Goal: Information Seeking & Learning: Learn about a topic

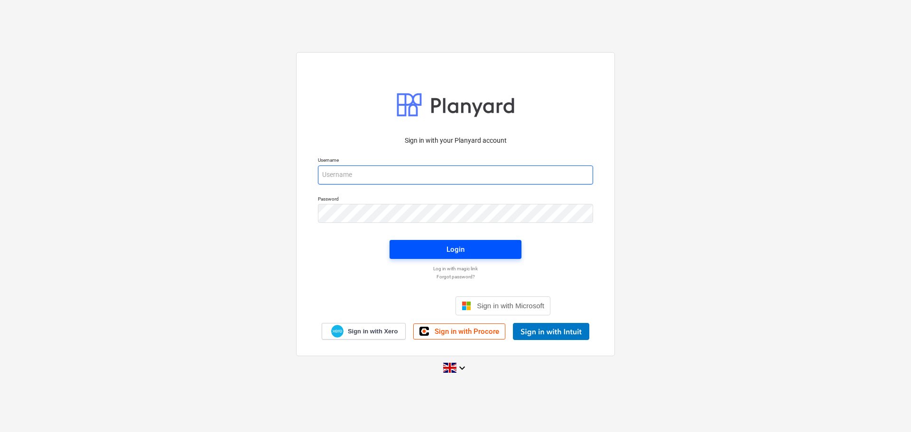
type input "[EMAIL_ADDRESS][DOMAIN_NAME]"
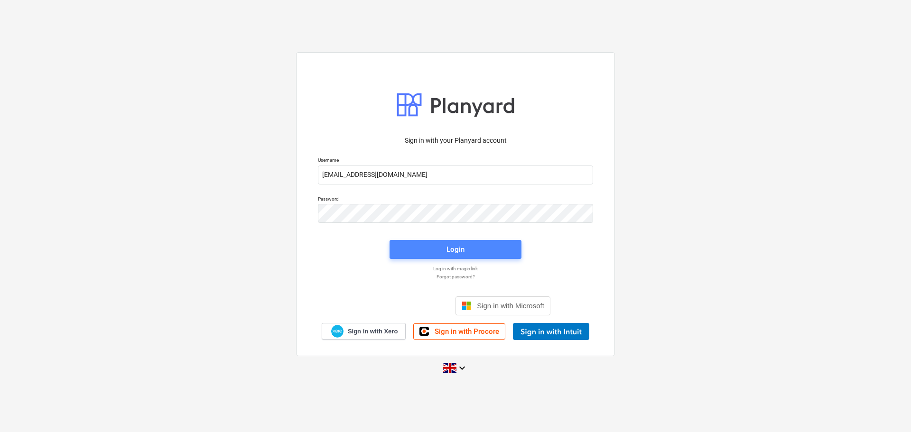
click at [432, 247] on span "Login" at bounding box center [455, 249] width 109 height 12
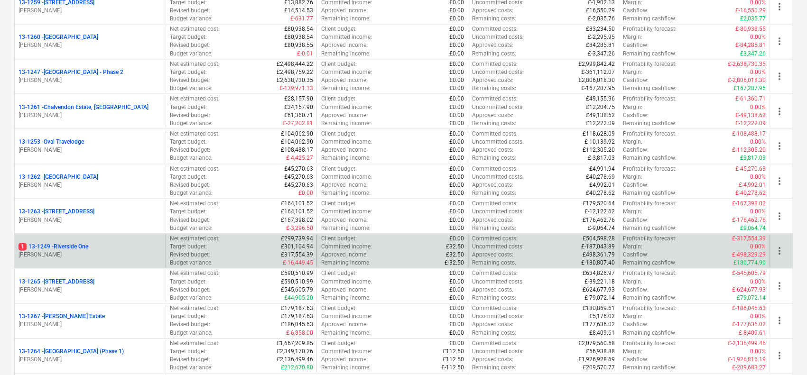
scroll to position [902, 0]
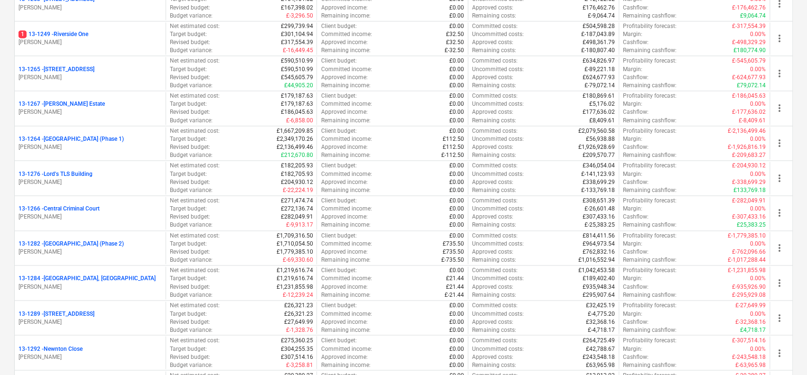
click at [6, 48] on div "Create demo project Create Project My pinned projects Show projects (0) Active …" at bounding box center [403, 70] width 807 height 1894
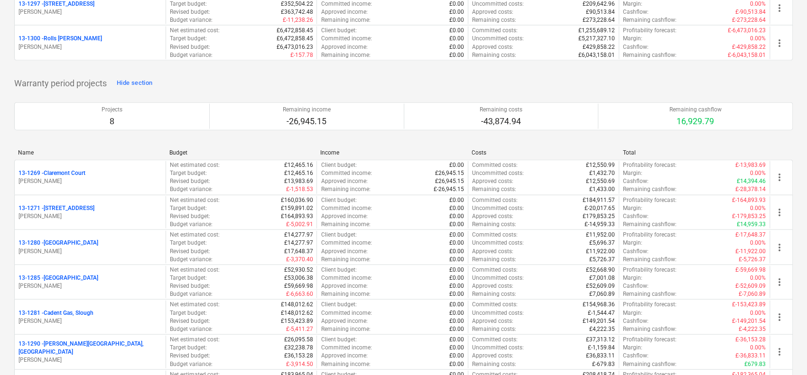
scroll to position [1234, 0]
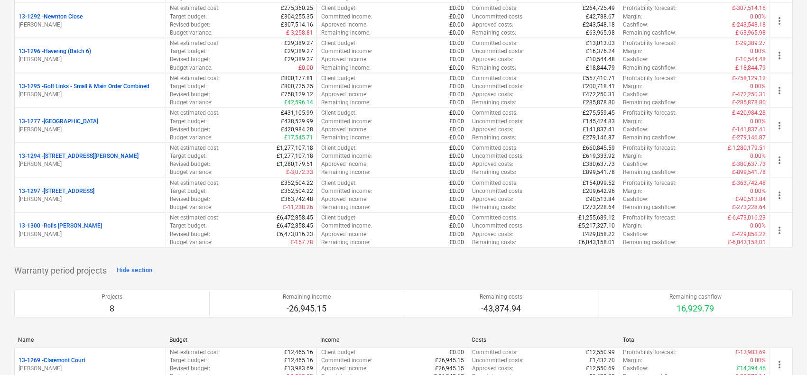
click at [98, 188] on div "13-1297 - 42 Station Road" at bounding box center [90, 191] width 143 height 8
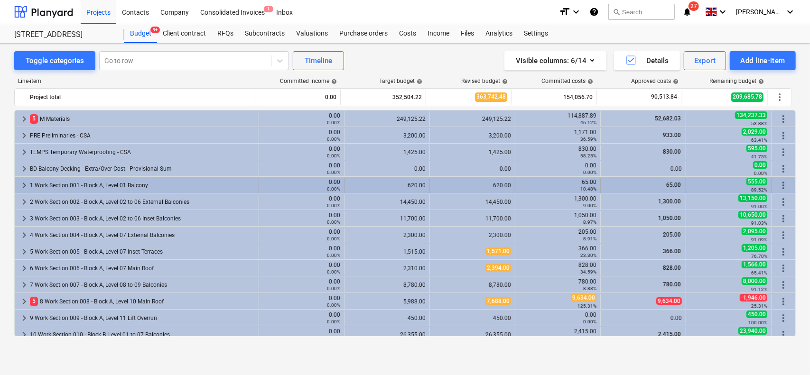
click at [102, 184] on div "1 Work Section 001 - Block A, Level 01 Balcony" at bounding box center [142, 185] width 225 height 15
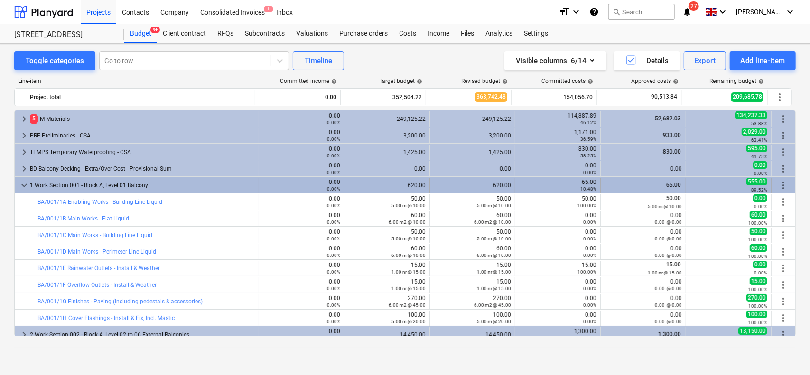
click at [88, 185] on div "1 Work Section 001 - Block A, Level 01 Balcony" at bounding box center [142, 185] width 225 height 15
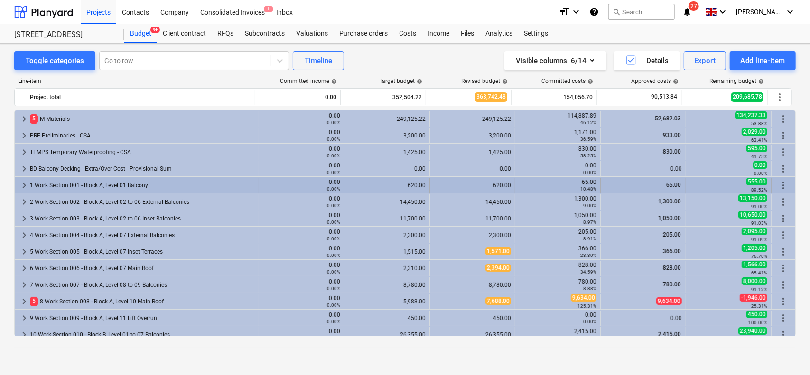
click at [113, 186] on div "1 Work Section 001 - Block A, Level 01 Balcony" at bounding box center [142, 185] width 225 height 15
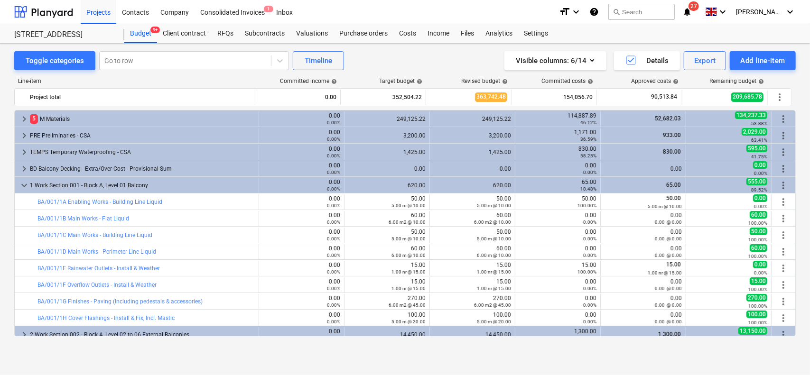
scroll to position [47, 0]
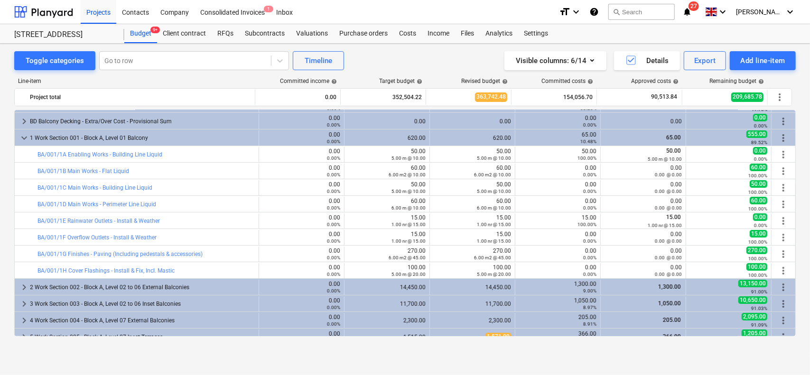
click at [167, 141] on div "1 Work Section 001 - Block A, Level 01 Balcony" at bounding box center [142, 137] width 225 height 15
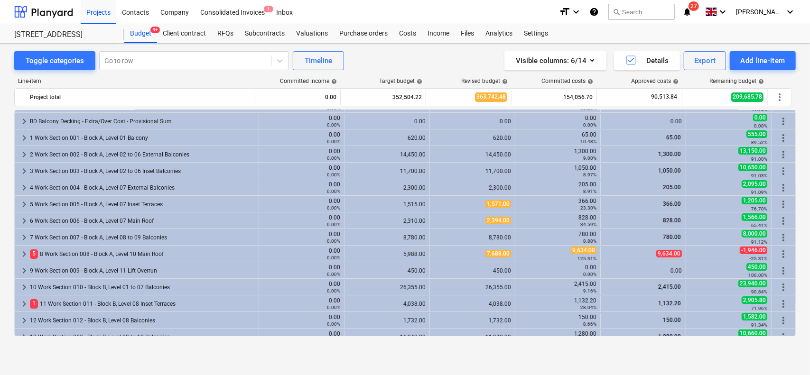
scroll to position [0, 0]
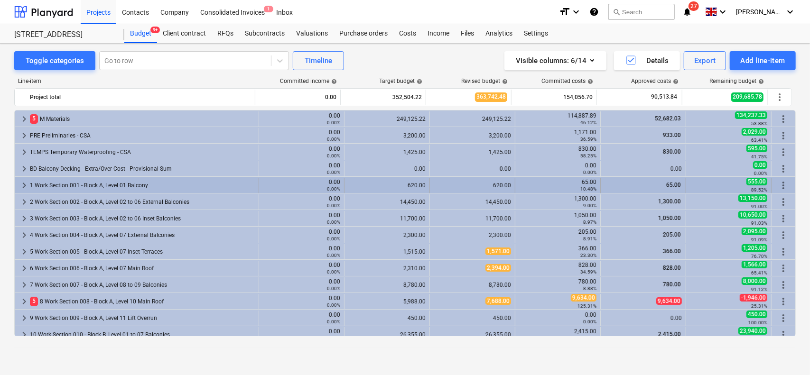
click at [156, 184] on div "1 Work Section 001 - Block A, Level 01 Balcony" at bounding box center [142, 185] width 225 height 15
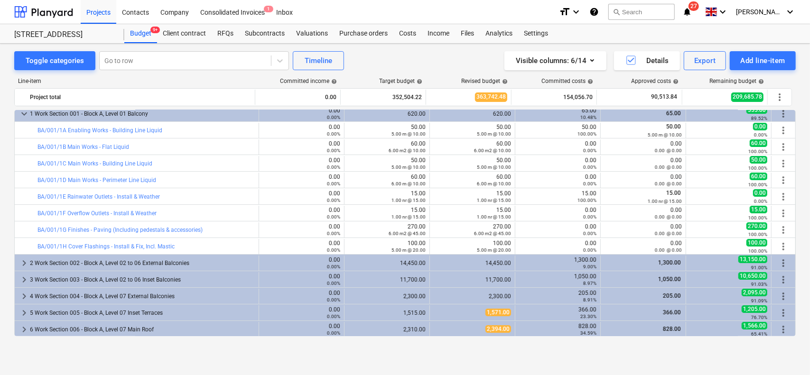
scroll to position [47, 0]
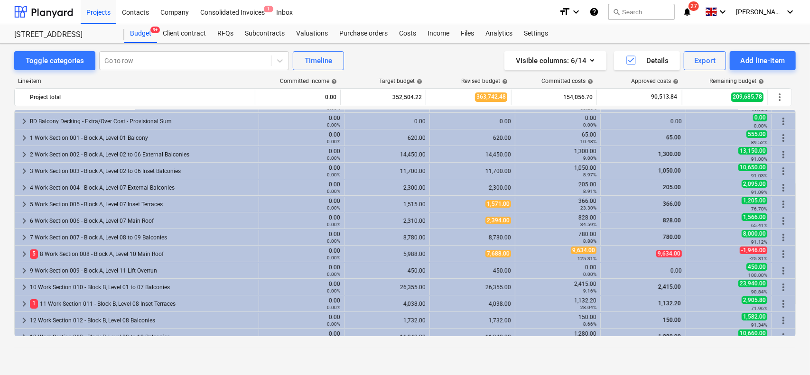
click at [215, 155] on div "2 Work Section 002 - Block A, Level 02 to 06 External Balconies" at bounding box center [142, 154] width 225 height 15
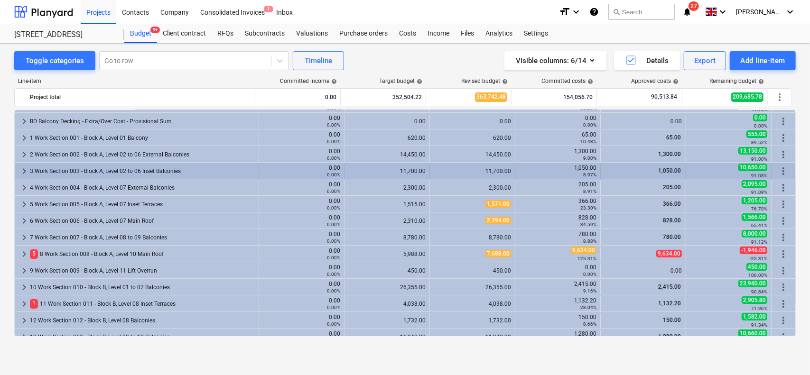
click at [79, 167] on div "3 Work Section 003 - Block A, Level 02 to 06 Inset Balconies" at bounding box center [142, 171] width 225 height 15
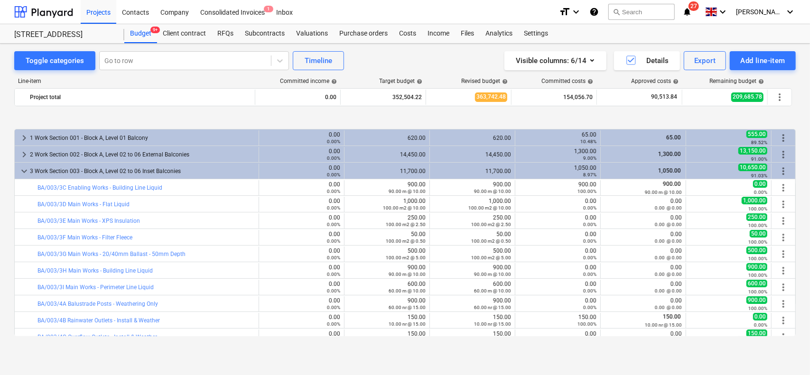
scroll to position [95, 0]
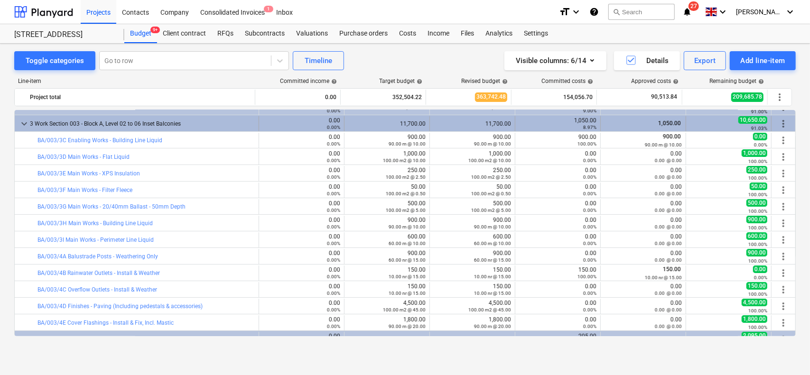
click at [156, 117] on div "3 Work Section 003 - Block A, Level 02 to 06 Inset Balconies" at bounding box center [142, 123] width 225 height 15
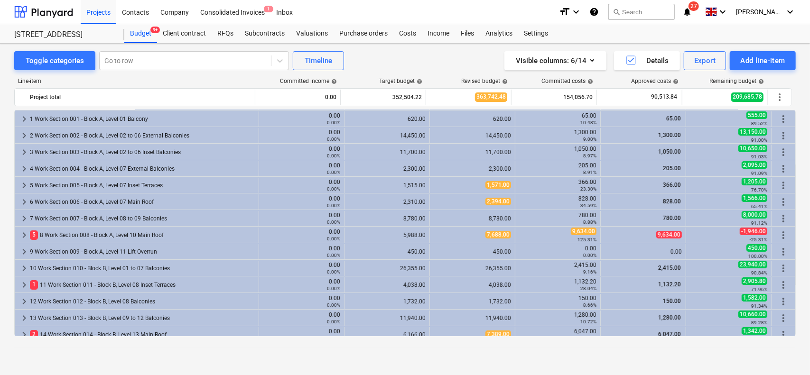
scroll to position [47, 0]
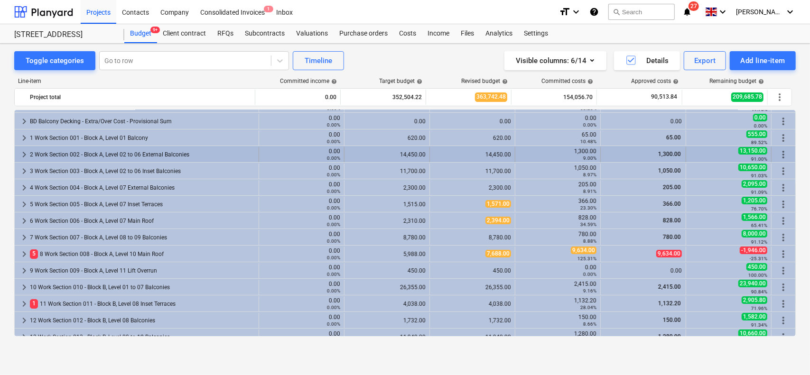
click at [145, 154] on div "2 Work Section 002 - Block A, Level 02 to 06 External Balconies" at bounding box center [142, 154] width 225 height 15
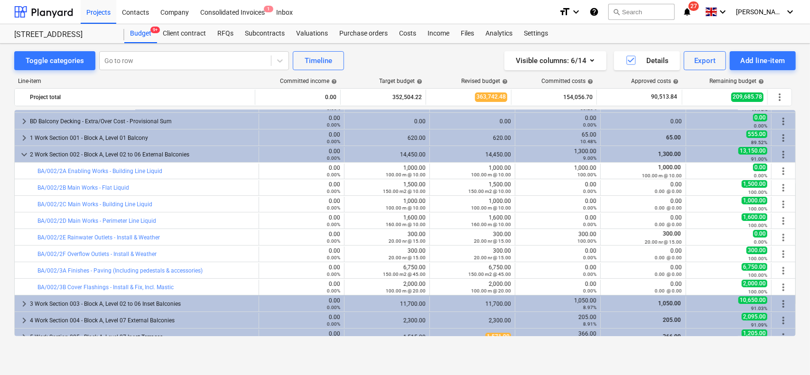
click at [145, 154] on div "2 Work Section 002 - Block A, Level 02 to 06 External Balconies" at bounding box center [142, 154] width 225 height 15
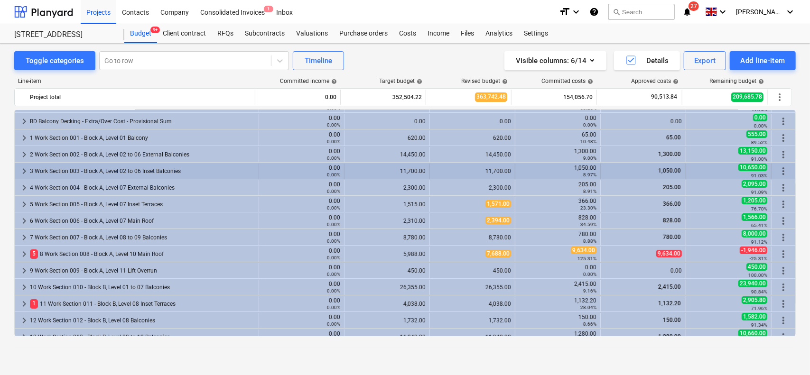
click at [140, 171] on div "3 Work Section 003 - Block A, Level 02 to 06 Inset Balconies" at bounding box center [142, 171] width 225 height 15
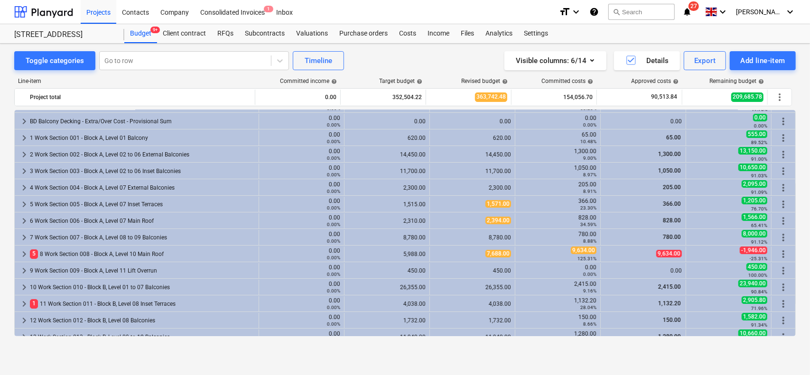
click at [172, 166] on div "3 Work Section 003 - Block A, Level 02 to 06 Inset Balconies" at bounding box center [142, 171] width 225 height 15
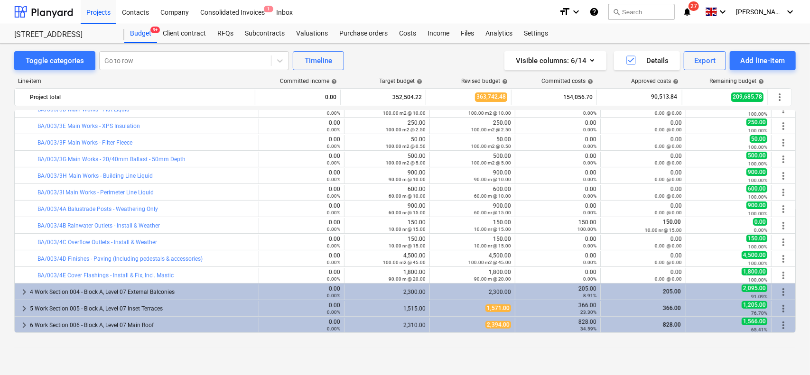
scroll to position [95, 0]
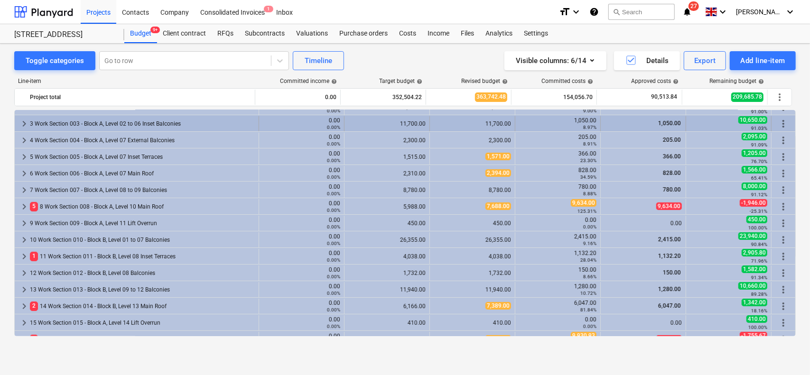
click at [184, 125] on div "3 Work Section 003 - Block A, Level 02 to 06 Inset Balconies" at bounding box center [142, 123] width 225 height 15
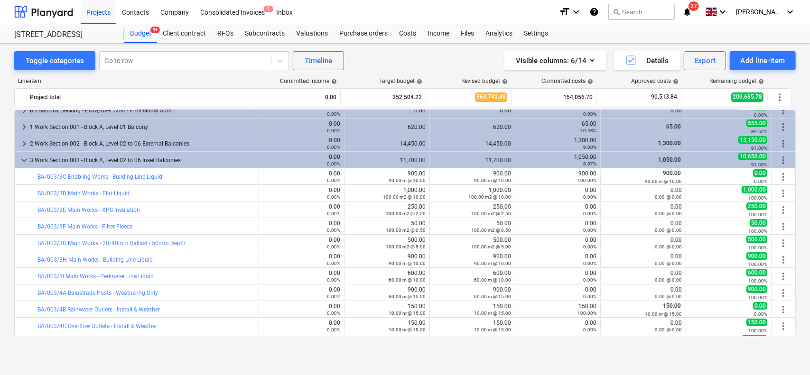
scroll to position [47, 0]
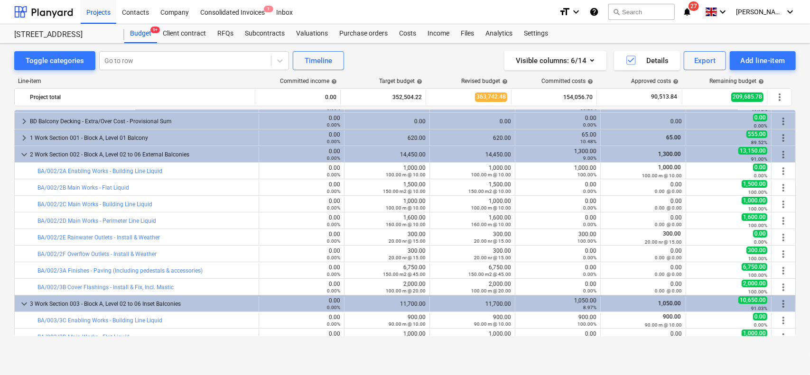
click at [162, 154] on div "2 Work Section 002 - Block A, Level 02 to 06 External Balconies" at bounding box center [142, 154] width 225 height 15
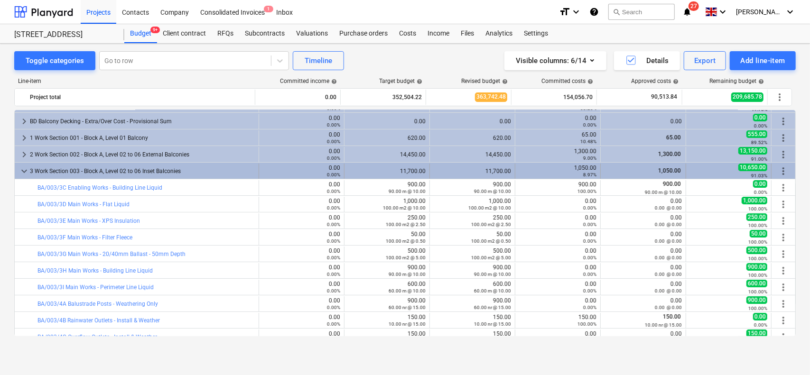
click at [153, 167] on div "3 Work Section 003 - Block A, Level 02 to 06 Inset Balconies" at bounding box center [142, 171] width 225 height 15
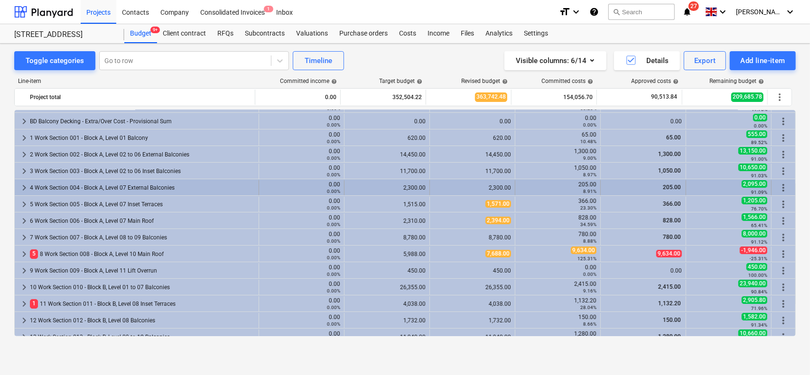
click at [151, 183] on div "4 Work Section 004 - Block A, Level 07 External Balconies" at bounding box center [142, 187] width 225 height 15
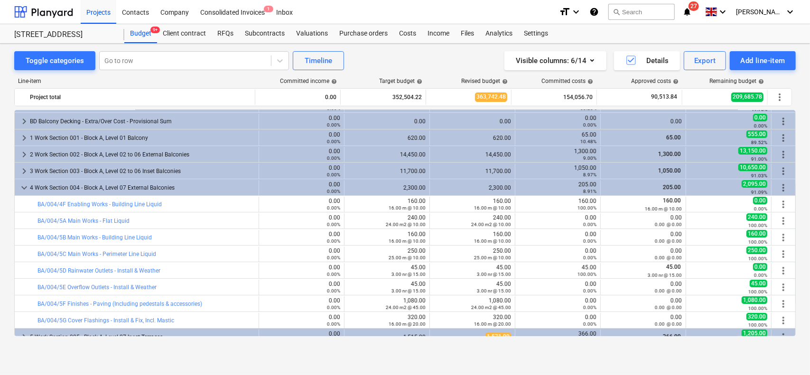
scroll to position [95, 0]
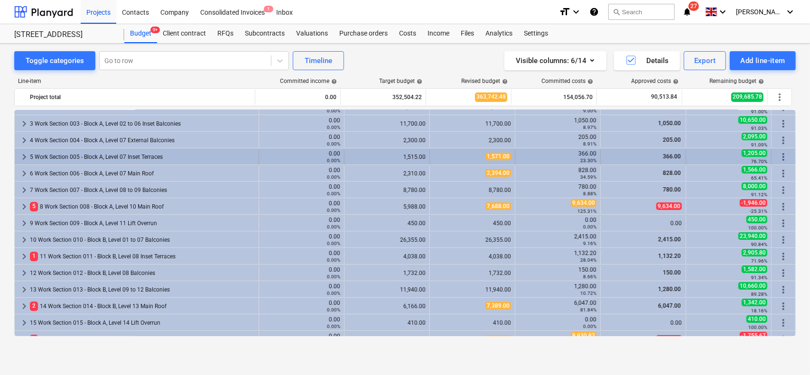
click at [220, 150] on div "5 Work Section 005 - Block A, Level 07 Inset Terraces" at bounding box center [142, 156] width 225 height 15
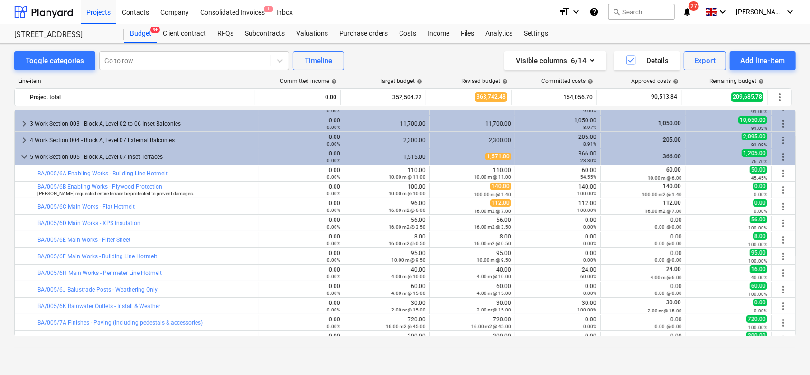
scroll to position [142, 0]
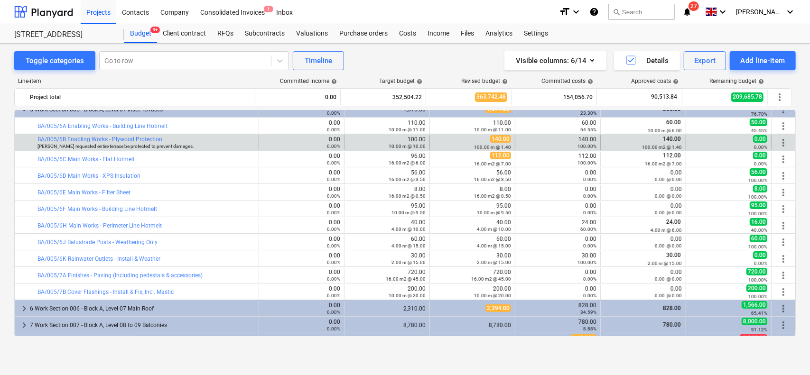
click at [220, 149] on div "bar_chart BA/005/6B Enabling Works - Plywood Protection Antony requested entire…" at bounding box center [145, 142] width 217 height 15
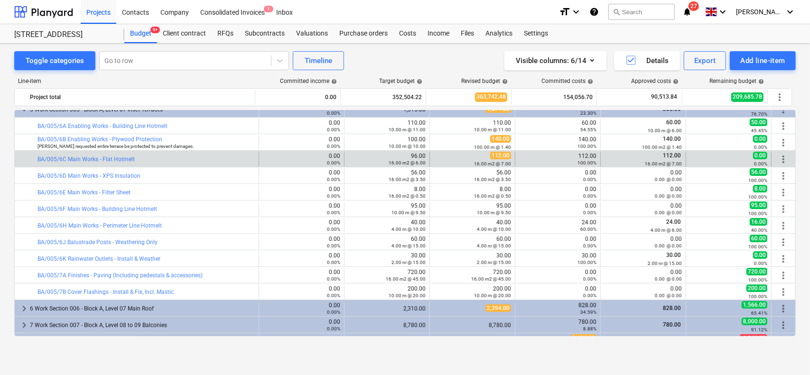
click at [219, 151] on div "bar_chart BA/005/6C Main Works - Flat Hotmelt 0.00 0.00% edit 96.00 16.00 m2 @ …" at bounding box center [405, 159] width 781 height 16
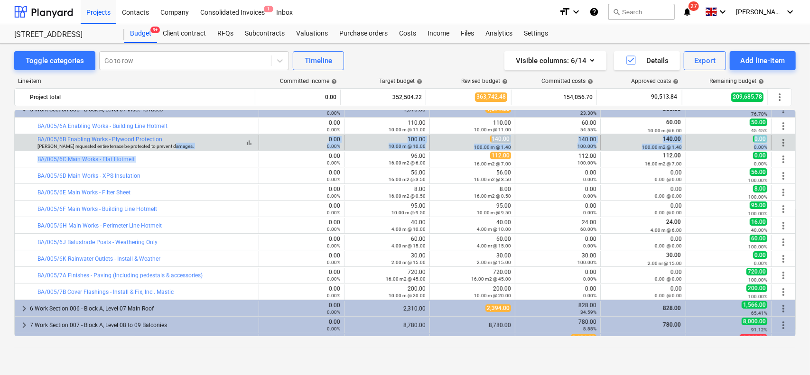
click at [217, 148] on div "keyboard_arrow_right 5 M Materials 0.00 0.00% 249,125.22 249,125.22 114,887.89 …" at bounding box center [405, 325] width 782 height 714
click at [217, 148] on div "bar_chart BA/005/6B Enabling Works - Plywood Protection Antony requested entire…" at bounding box center [145, 142] width 217 height 13
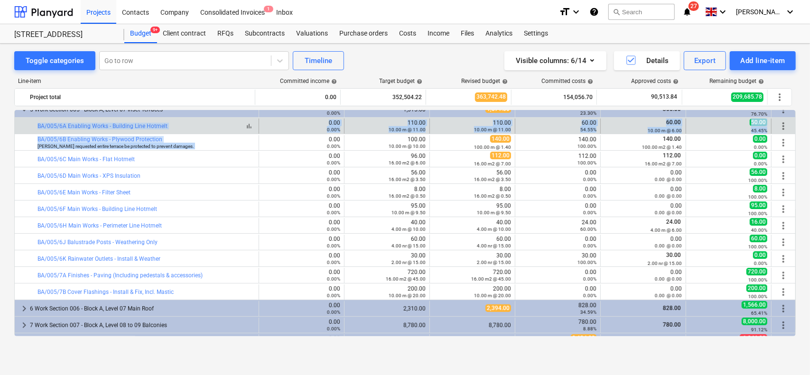
drag, startPoint x: 217, startPoint y: 148, endPoint x: 215, endPoint y: 129, distance: 19.1
click at [215, 129] on div "keyboard_arrow_right 5 M Materials 0.00 0.00% 249,125.22 249,125.22 114,887.89 …" at bounding box center [405, 325] width 782 height 714
click at [215, 128] on div "bar_chart BA/005/6A Enabling Works - Building Line Hotmelt" at bounding box center [145, 126] width 217 height 7
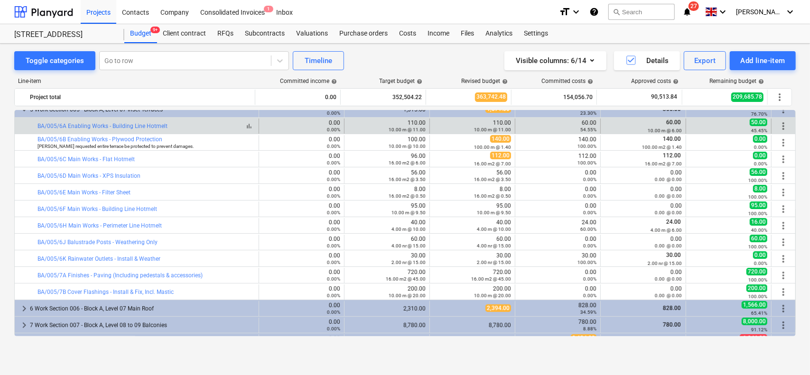
click at [215, 128] on div "bar_chart BA/005/6A Enabling Works - Building Line Hotmelt" at bounding box center [145, 126] width 217 height 7
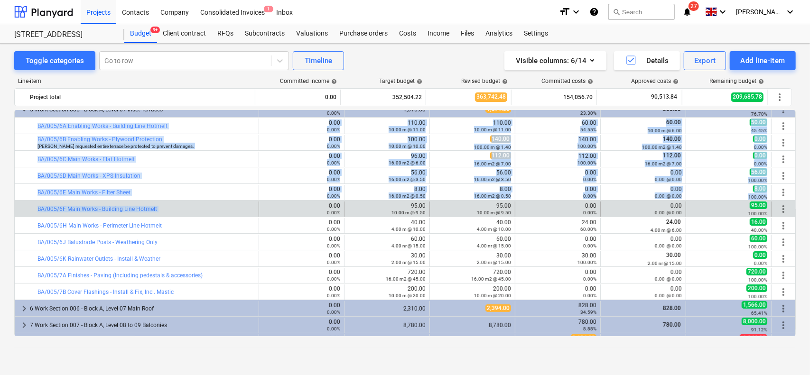
drag, startPoint x: 215, startPoint y: 128, endPoint x: 208, endPoint y: 203, distance: 75.8
click at [208, 203] on div "keyboard_arrow_right 5 M Materials 0.00 0.00% 249,125.22 249,125.22 114,887.89 …" at bounding box center [405, 325] width 782 height 714
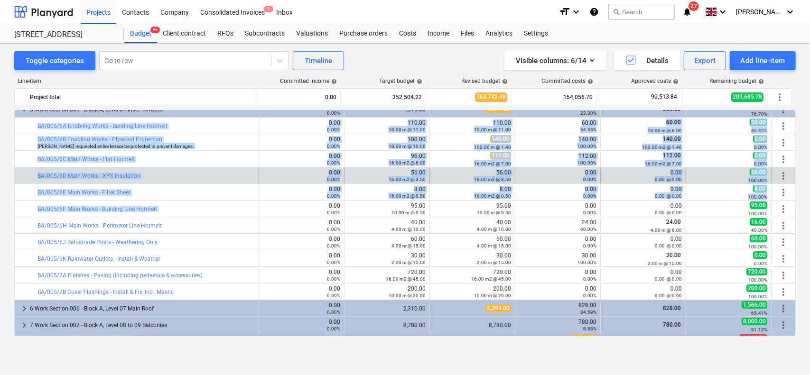
click at [206, 169] on div "bar_chart BA/005/6D Main Works - XPS Insulation" at bounding box center [145, 175] width 217 height 15
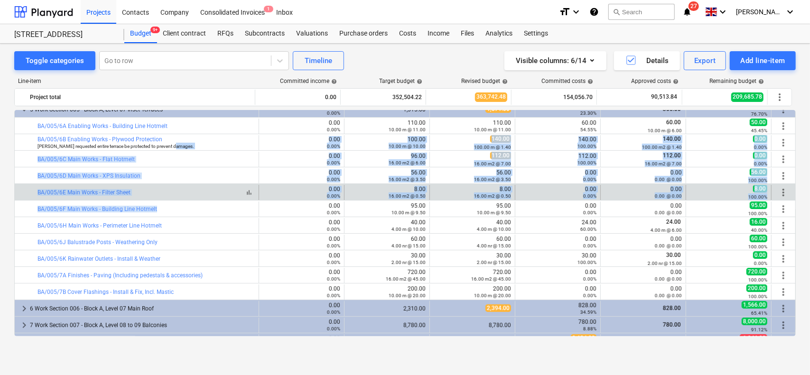
drag, startPoint x: 214, startPoint y: 146, endPoint x: 213, endPoint y: 195, distance: 48.9
click at [214, 204] on div "keyboard_arrow_right 5 M Materials 0.00 0.00% 249,125.22 249,125.22 114,887.89 …" at bounding box center [405, 325] width 782 height 714
click at [212, 192] on div "bar_chart BA/005/6E Main Works - Filter Sheet" at bounding box center [145, 192] width 217 height 7
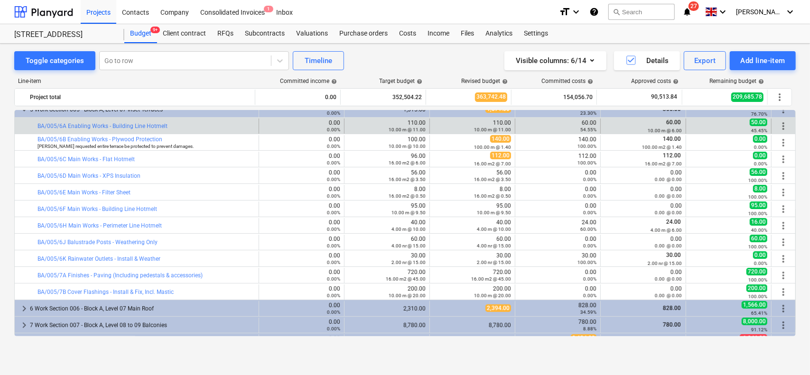
click at [254, 123] on div "bar_chart BA/005/6A Enabling Works - Building Line Hotmelt" at bounding box center [137, 126] width 244 height 15
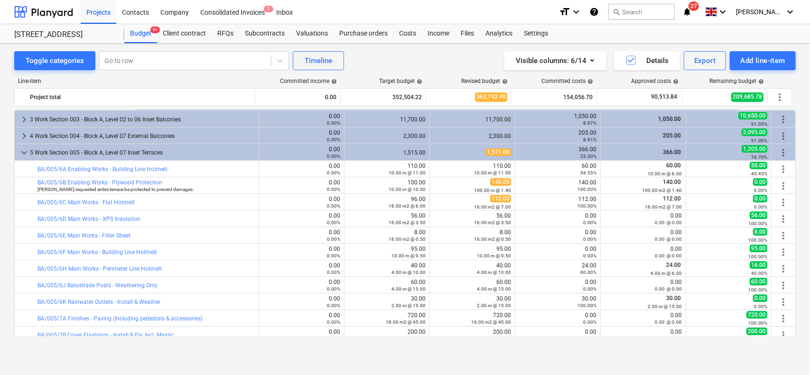
scroll to position [95, 0]
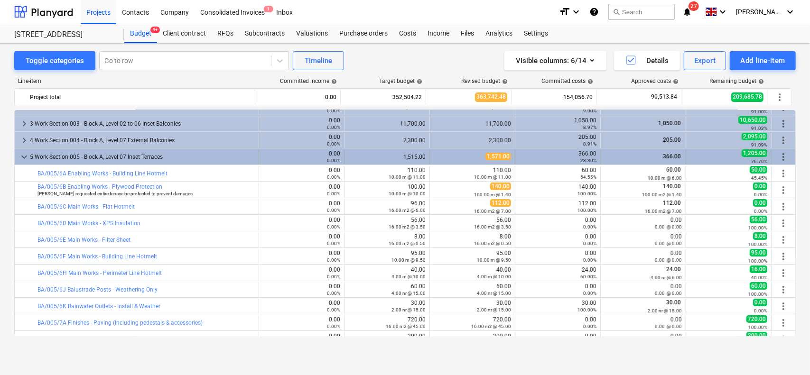
click at [188, 159] on div "5 Work Section 005 - Block A, Level 07 Inset Terraces" at bounding box center [142, 156] width 225 height 15
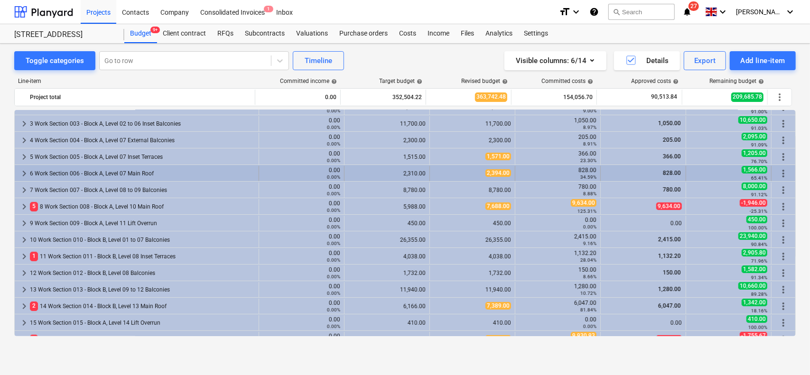
click at [181, 171] on div "6 Work Section 006 - Block A, Level 07 Main Roof" at bounding box center [142, 173] width 225 height 15
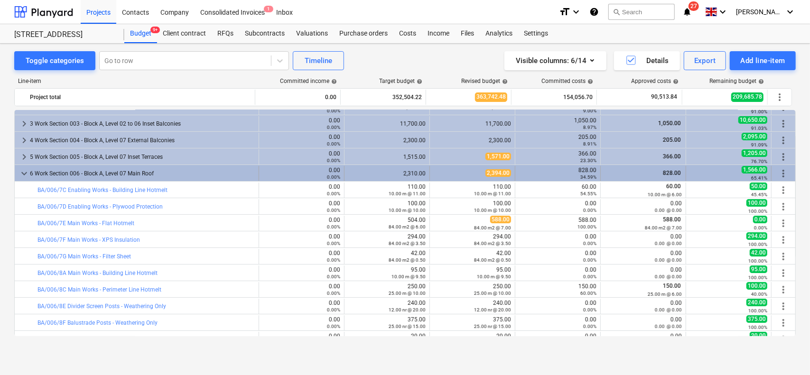
click at [175, 173] on div "6 Work Section 006 - Block A, Level 07 Main Roof" at bounding box center [142, 173] width 225 height 15
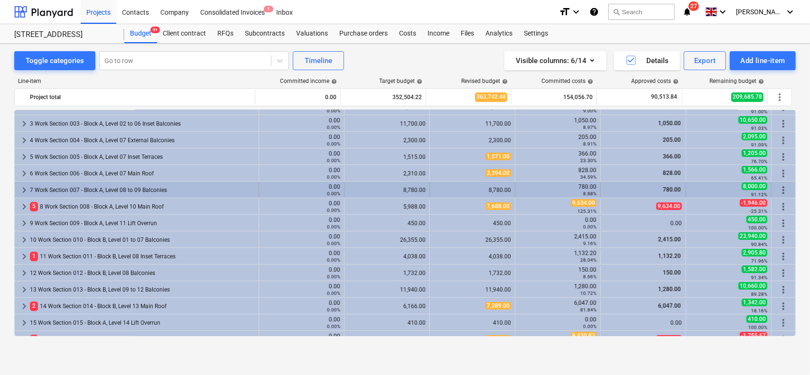
click at [171, 187] on div "7 Work Section 007 - Block A, Level 08 to 09 Balconies" at bounding box center [142, 190] width 225 height 15
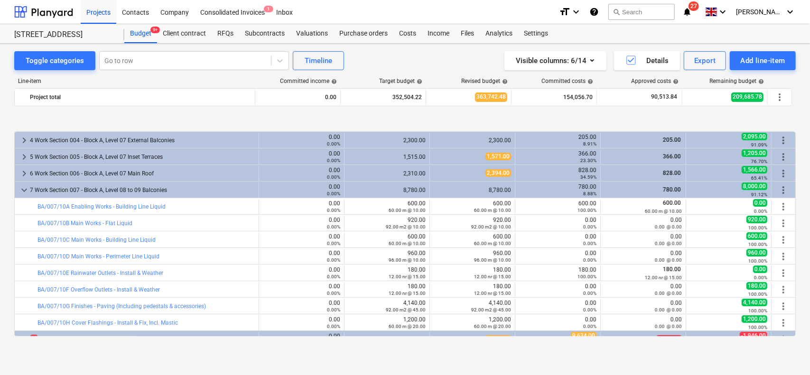
scroll to position [142, 0]
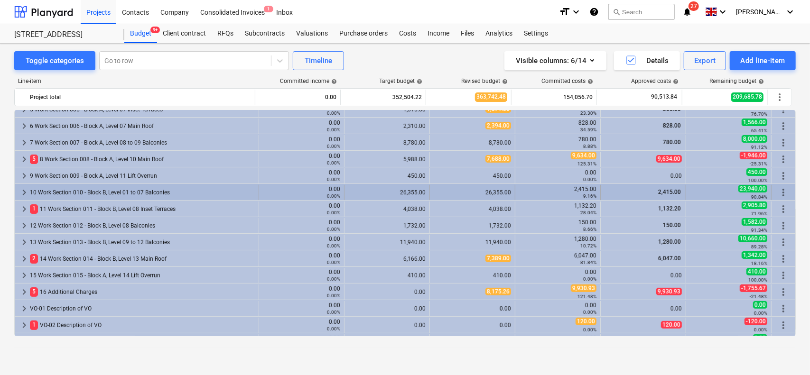
click at [124, 188] on div "10 Work Section 010 - Block B, Level 01 to 07 Balconies" at bounding box center [142, 192] width 225 height 15
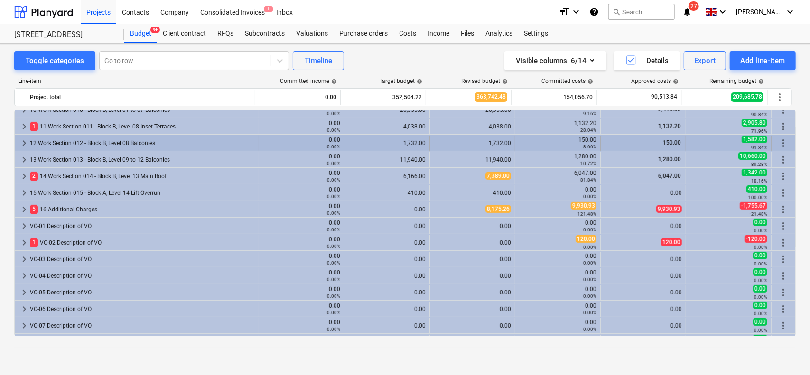
scroll to position [237, 0]
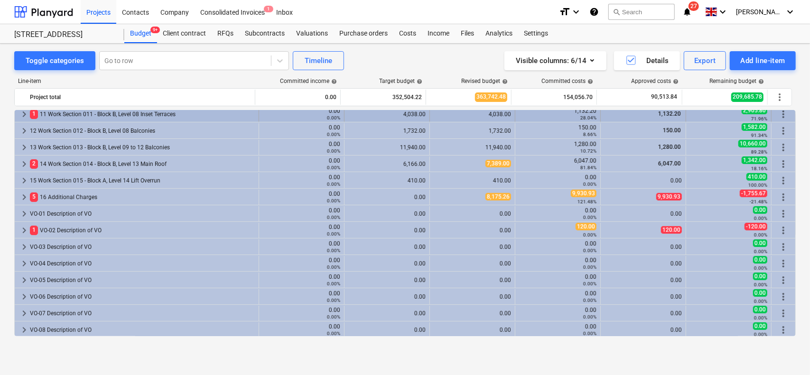
click at [207, 119] on div "1 11 Work Section 011 - Block B, Level 08 Inset Terraces" at bounding box center [142, 114] width 225 height 15
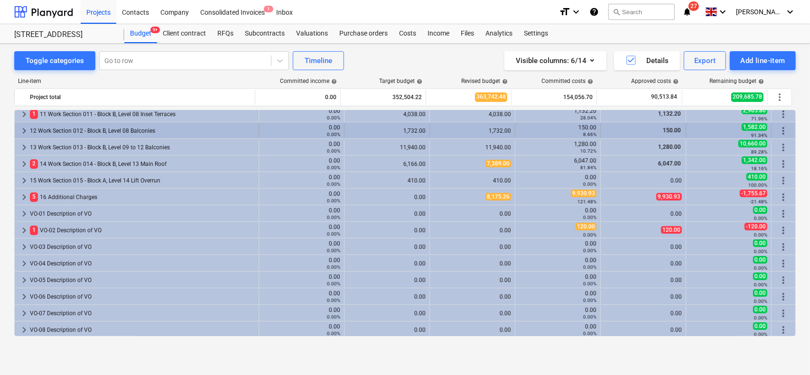
click at [185, 127] on div "12 Work Section 012 - Block B, Level 08 Balconies" at bounding box center [142, 130] width 225 height 15
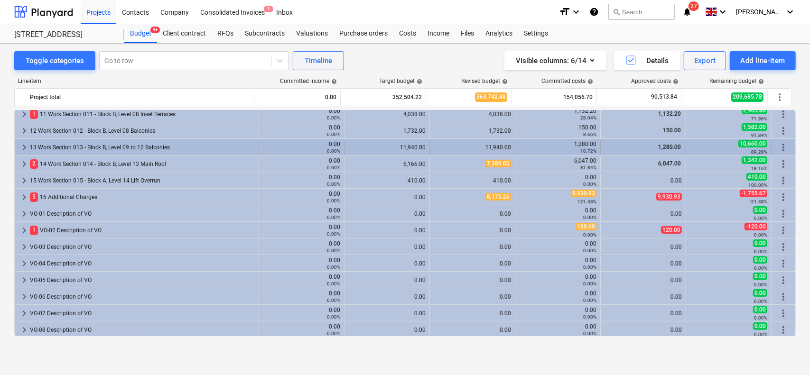
click at [269, 139] on div "keyboard_arrow_right 13 Work Section 013 - Block B, Level 09 to 12 Balconies 0.…" at bounding box center [405, 147] width 781 height 16
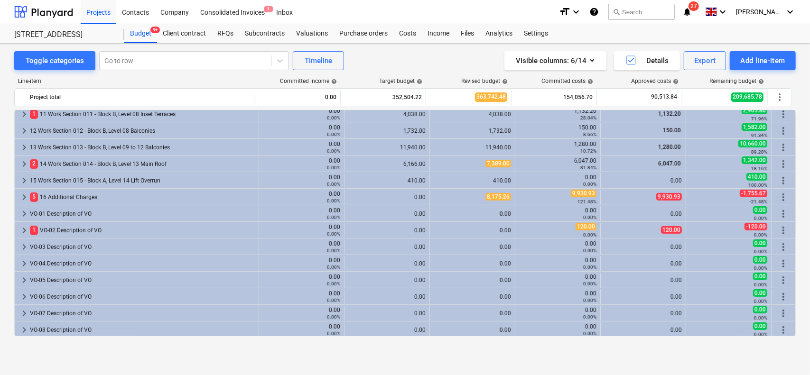
click at [692, 9] on icon "notifications" at bounding box center [686, 11] width 9 height 11
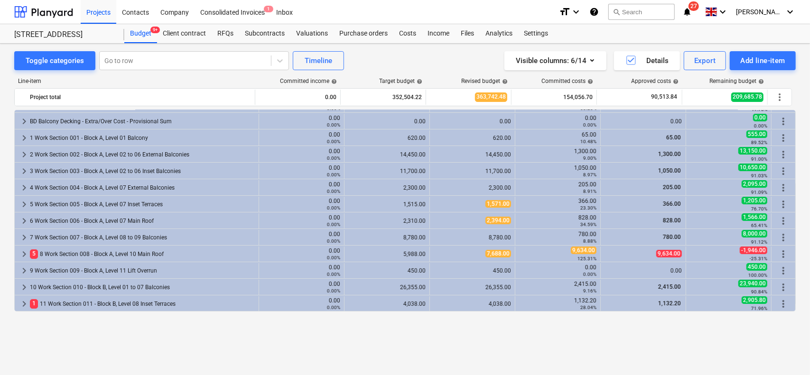
scroll to position [0, 0]
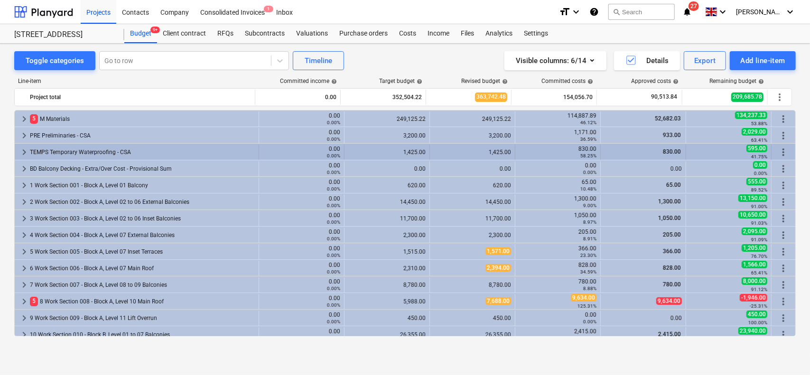
click at [124, 151] on div "TEMPS Temporary Waterproofing - CSA" at bounding box center [142, 152] width 225 height 15
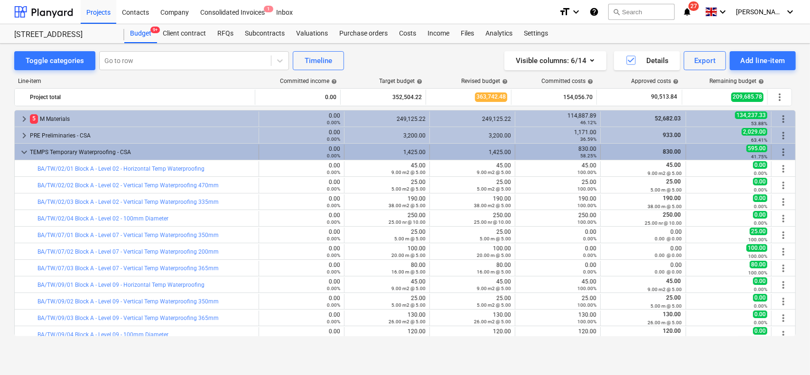
click at [118, 155] on div "TEMPS Temporary Waterproofing - CSA" at bounding box center [142, 152] width 225 height 15
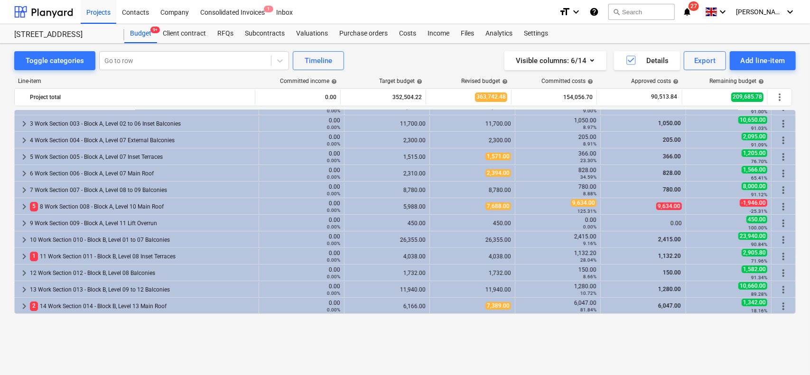
scroll to position [47, 0]
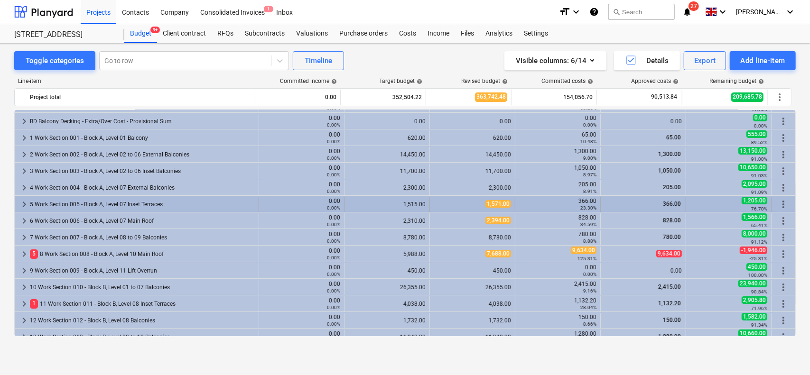
click at [133, 198] on div "5 Work Section 005 - Block A, Level 07 Inset Terraces" at bounding box center [142, 204] width 225 height 15
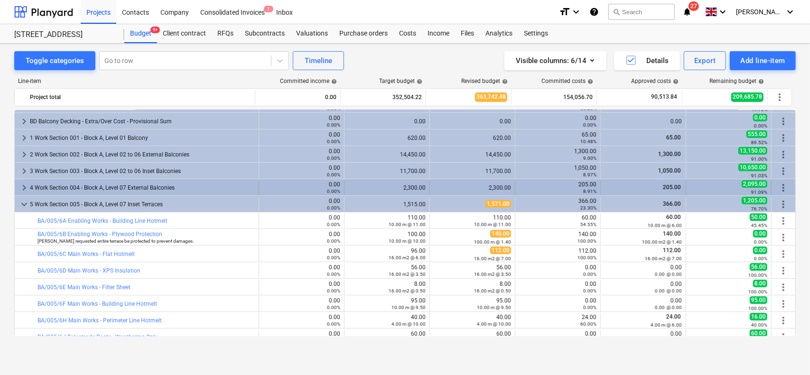
click at [137, 187] on div "4 Work Section 004 - Block A, Level 07 External Balconies" at bounding box center [142, 187] width 225 height 15
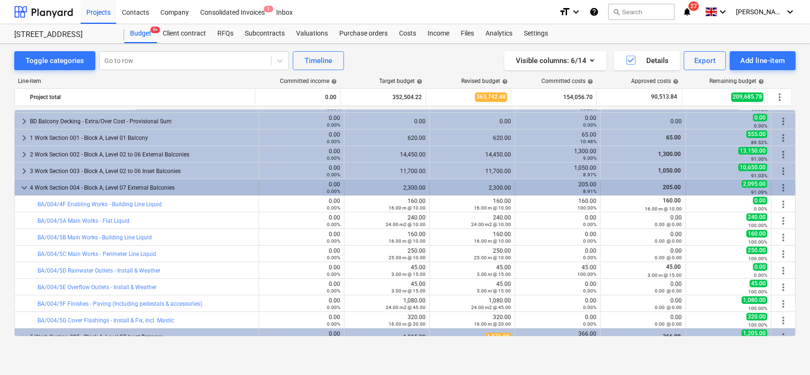
click at [133, 190] on div "4 Work Section 004 - Block A, Level 07 External Balconies" at bounding box center [142, 187] width 225 height 15
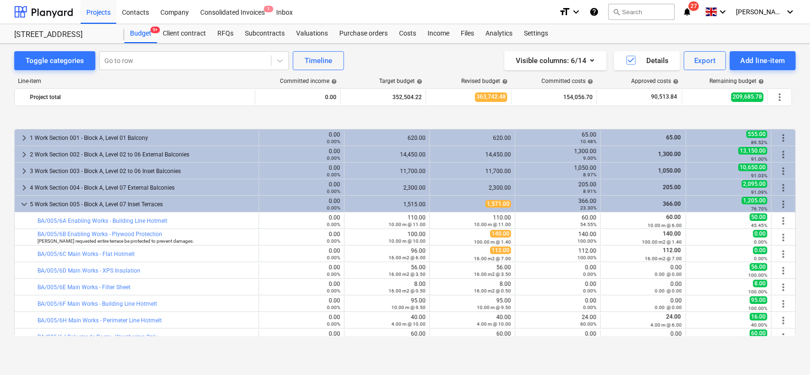
scroll to position [95, 0]
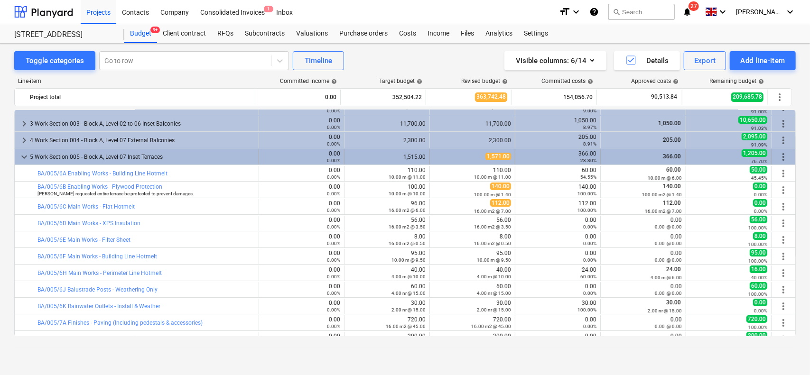
click at [147, 158] on div "5 Work Section 005 - Block A, Level 07 Inset Terraces" at bounding box center [142, 156] width 225 height 15
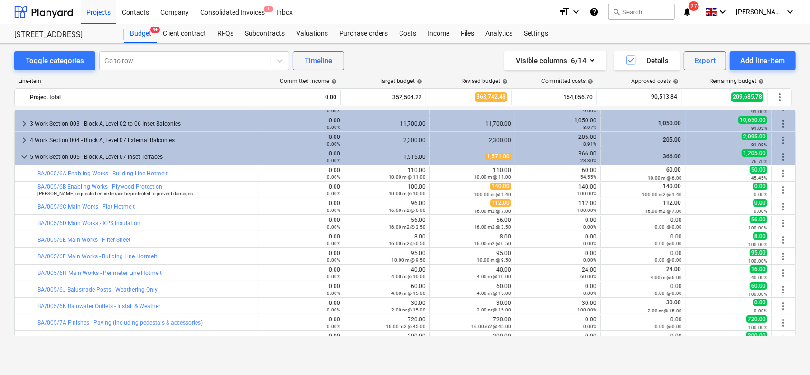
click at [368, 158] on div "1,515.00" at bounding box center [386, 157] width 77 height 7
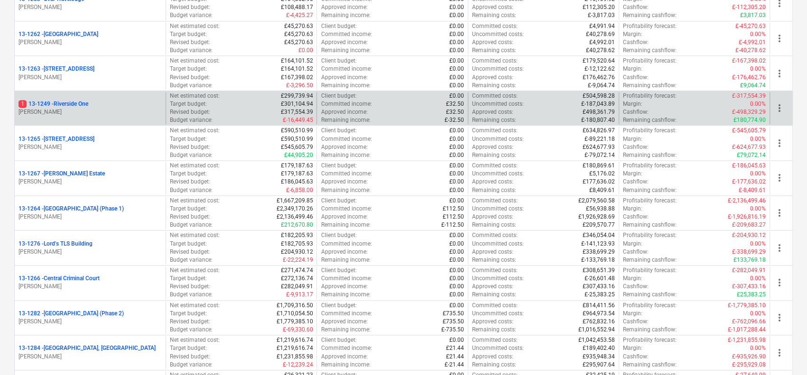
scroll to position [997, 0]
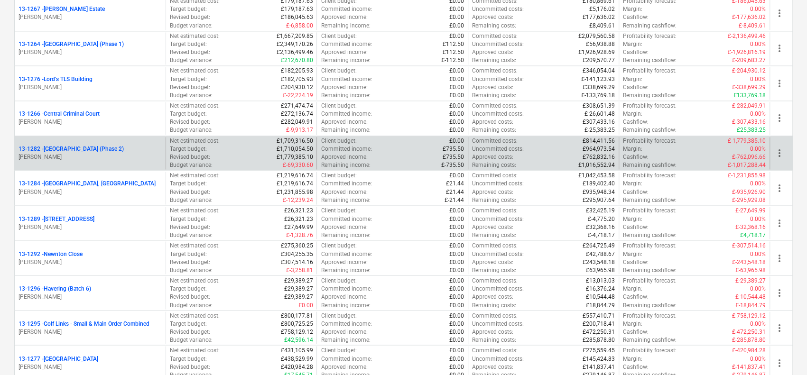
click at [138, 138] on div "13-1282 - Plumstead [GEOGRAPHIC_DATA] (Phase 2) [PERSON_NAME]" at bounding box center [90, 153] width 151 height 33
click at [124, 146] on p "13-1282 - [GEOGRAPHIC_DATA] (Phase 2)" at bounding box center [71, 149] width 105 height 8
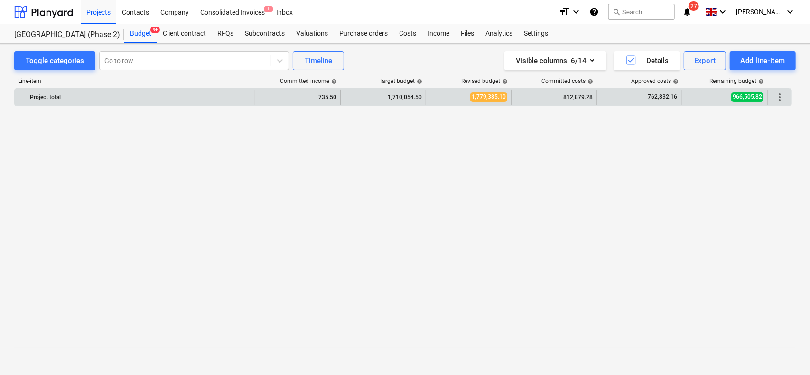
scroll to position [1229, 0]
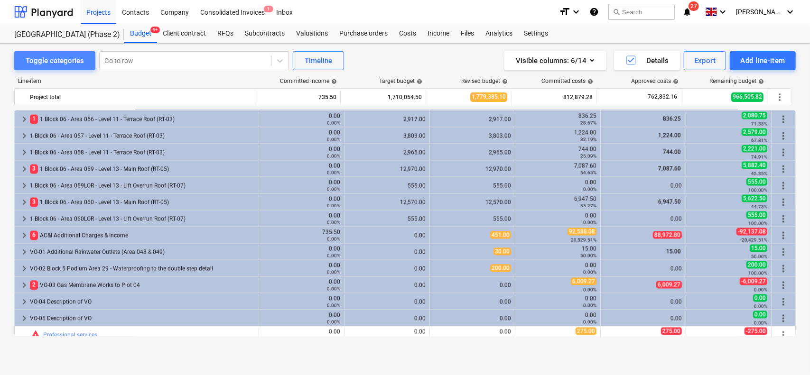
click at [78, 67] on button "Toggle categories" at bounding box center [54, 60] width 81 height 19
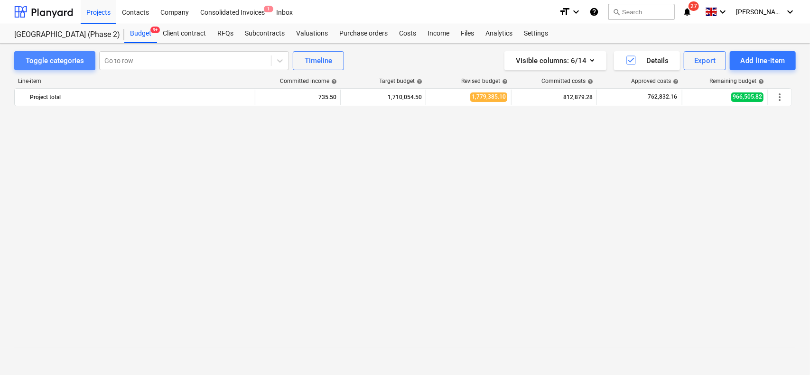
click at [67, 60] on div "Toggle categories" at bounding box center [55, 61] width 58 height 12
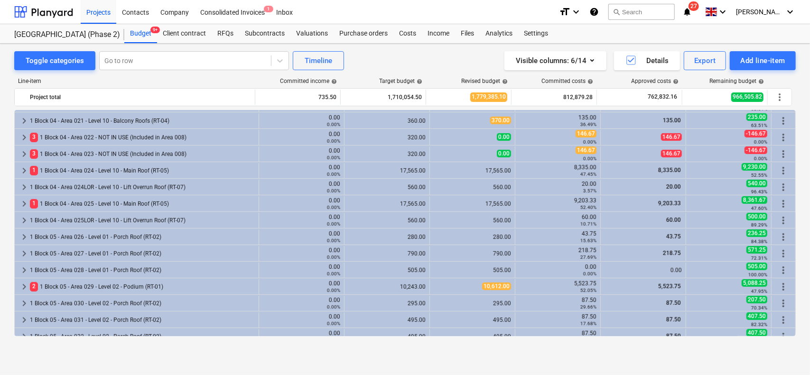
scroll to position [295, 0]
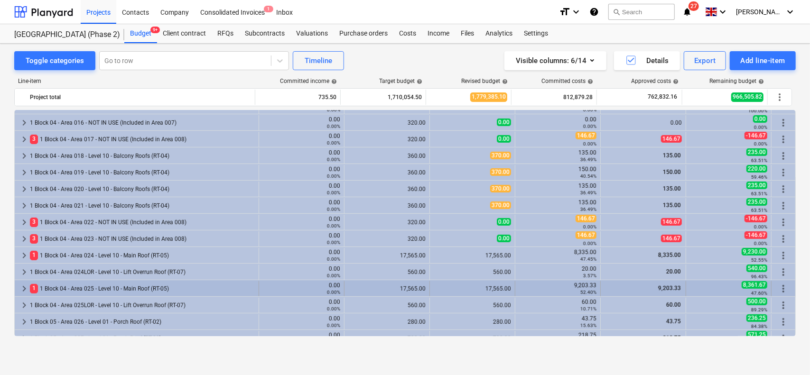
click at [90, 291] on div "1 1 Block 04 - Area 025 - Level 10 - Main Roof (RT-05)" at bounding box center [142, 288] width 225 height 15
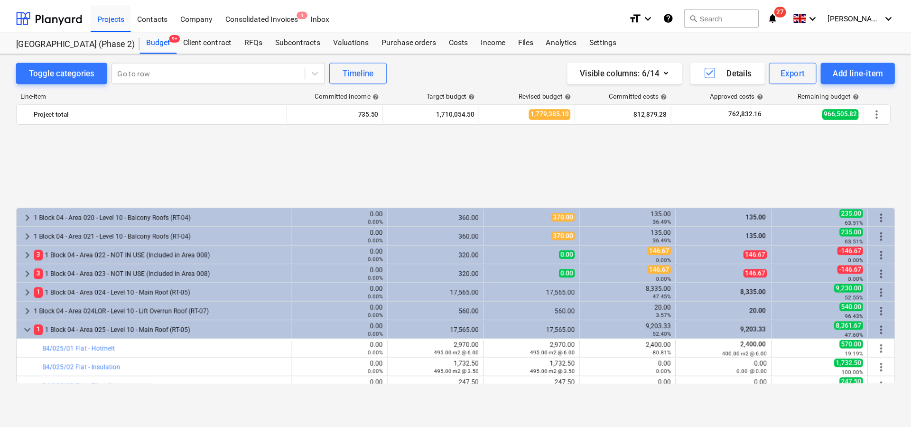
scroll to position [390, 0]
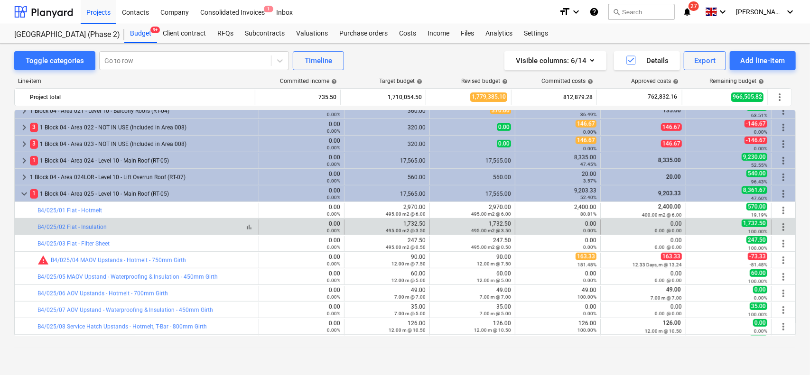
click at [139, 227] on div "bar_chart B4/025/02 Flat - Insulation" at bounding box center [145, 227] width 217 height 7
drag, startPoint x: 139, startPoint y: 227, endPoint x: 639, endPoint y: 229, distance: 500.6
click at [639, 229] on div "bar_chart B4/025/02 Flat - Insulation 0.00 0.00% edit 1,732.50 495.00 m2 @ 3.50…" at bounding box center [405, 227] width 781 height 15
click at [649, 222] on div "0.00 0.00 @ 0.00" at bounding box center [643, 227] width 77 height 13
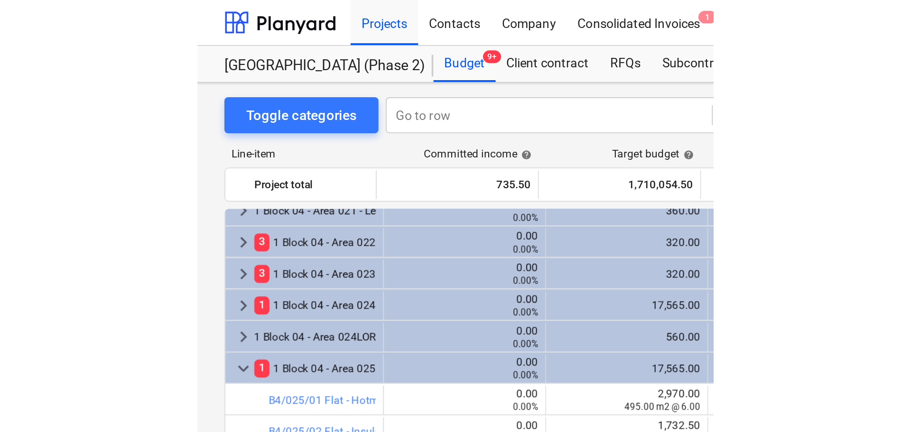
scroll to position [391, 0]
